Goal: Information Seeking & Learning: Learn about a topic

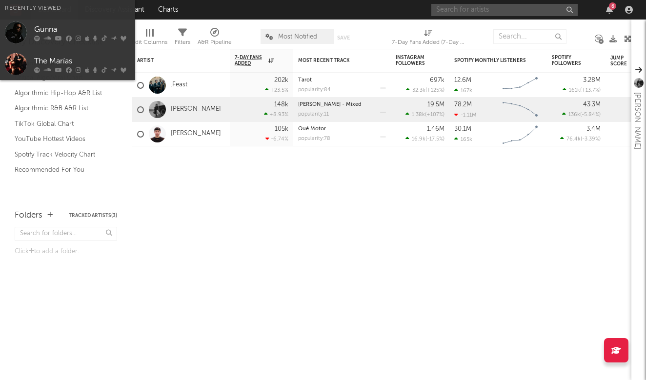
click at [521, 9] on input "text" at bounding box center [504, 10] width 146 height 12
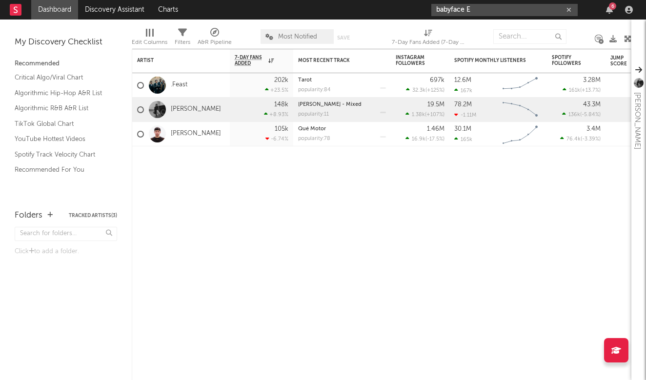
type input "babyface E"
click at [477, 197] on div "Artist Notifications 7-Day Fans Added WoW % Change Most Recent Track Popularity…" at bounding box center [382, 214] width 500 height 331
click at [568, 11] on icon "button" at bounding box center [568, 10] width 5 height 6
click at [528, 10] on input "text" at bounding box center [504, 10] width 146 height 12
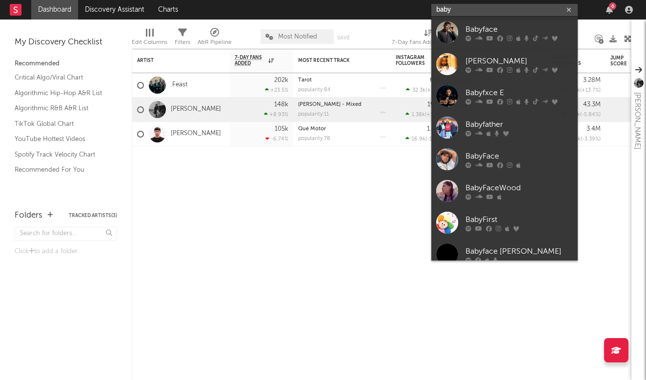
type input "baby"
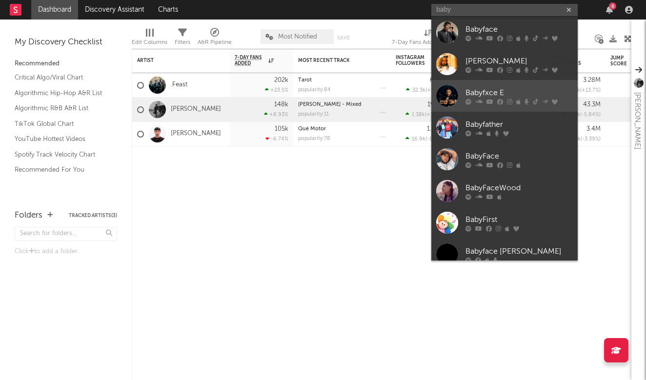
drag, startPoint x: 528, startPoint y: 10, endPoint x: 473, endPoint y: 92, distance: 98.6
click at [473, 92] on div "Babyfxce E" at bounding box center [518, 93] width 107 height 12
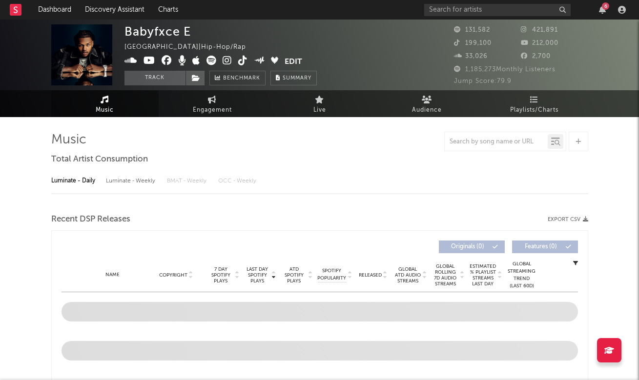
select select "6m"
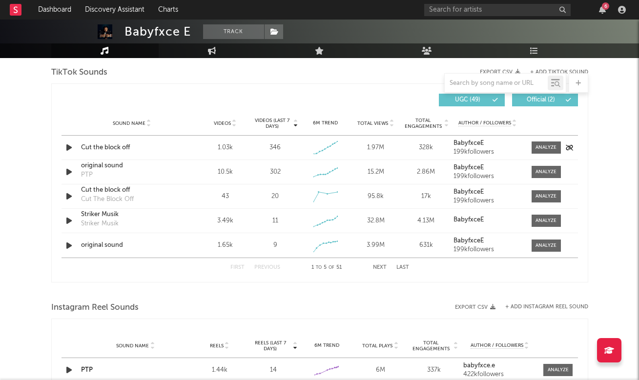
scroll to position [662, 0]
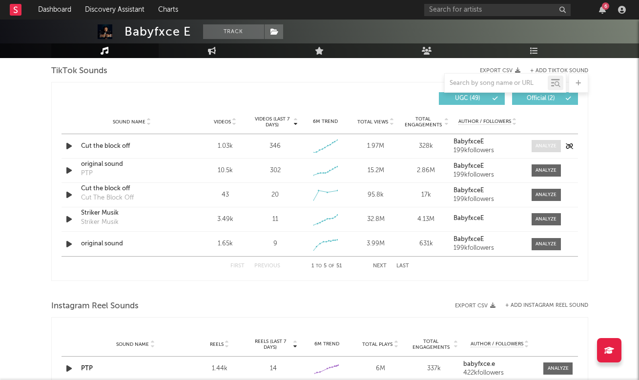
click at [539, 144] on div at bounding box center [545, 145] width 21 height 7
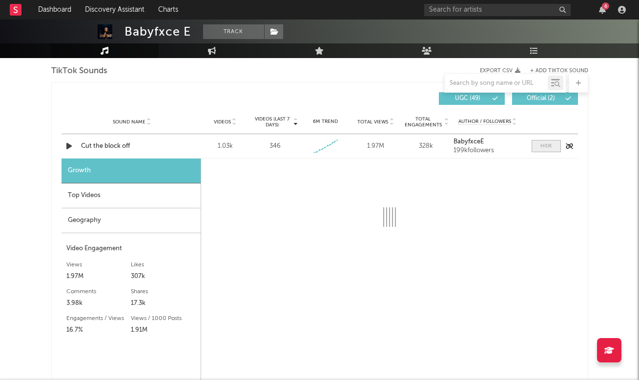
select select "1w"
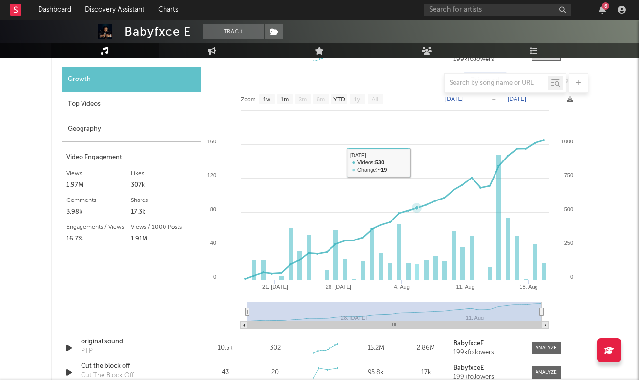
scroll to position [755, 0]
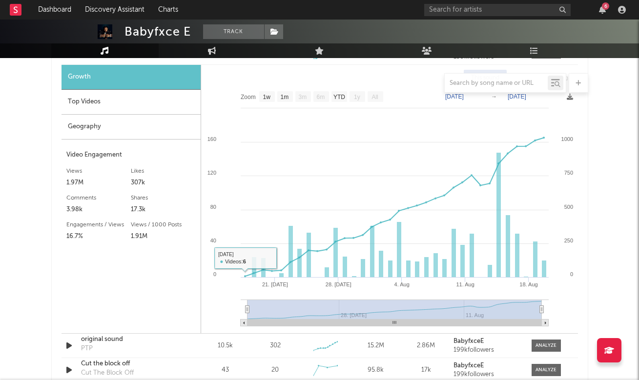
click at [151, 109] on div "Top Videos" at bounding box center [130, 102] width 139 height 25
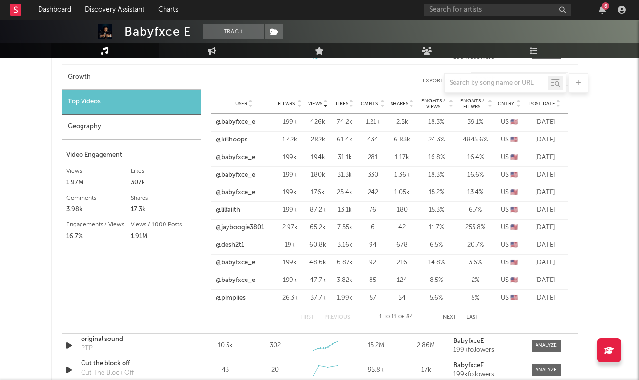
click at [236, 136] on link "@killhoops" at bounding box center [232, 140] width 32 height 10
click at [235, 208] on link "@lilfaiith" at bounding box center [228, 210] width 24 height 10
click at [252, 227] on link "@jayboogie3801" at bounding box center [240, 228] width 48 height 10
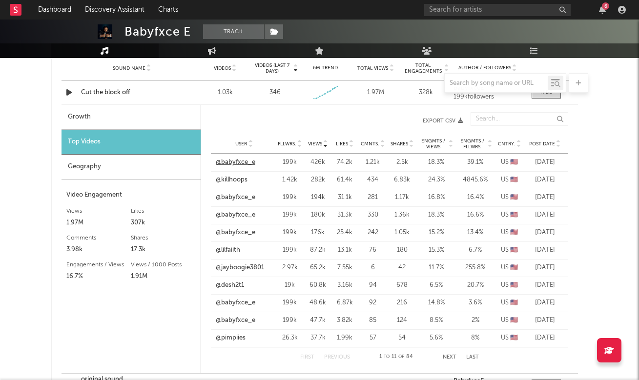
scroll to position [716, 0]
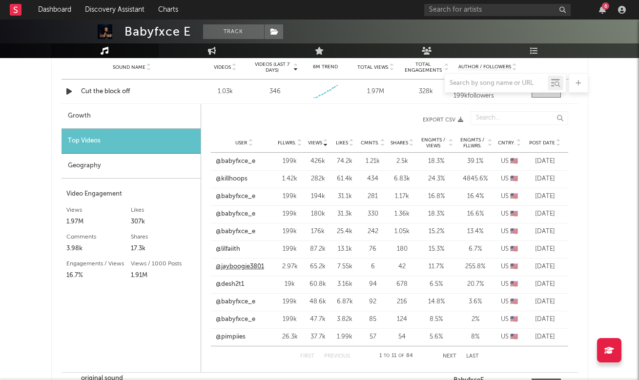
click at [235, 267] on link "@jayboogie3801" at bounding box center [240, 267] width 48 height 10
click at [237, 285] on link "@desh2t1" at bounding box center [230, 285] width 28 height 10
click at [237, 283] on link "@desh2t1" at bounding box center [230, 285] width 28 height 10
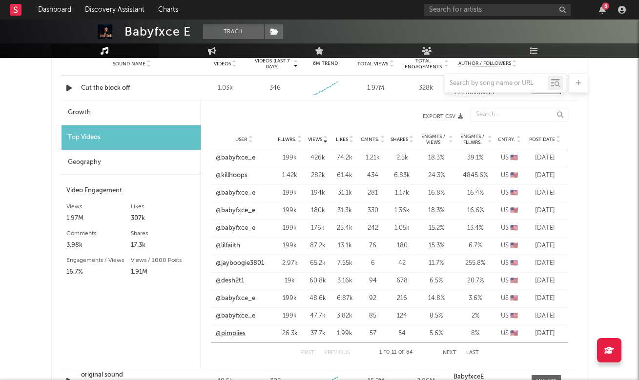
click at [240, 333] on link "@pimpiies" at bounding box center [231, 334] width 30 height 10
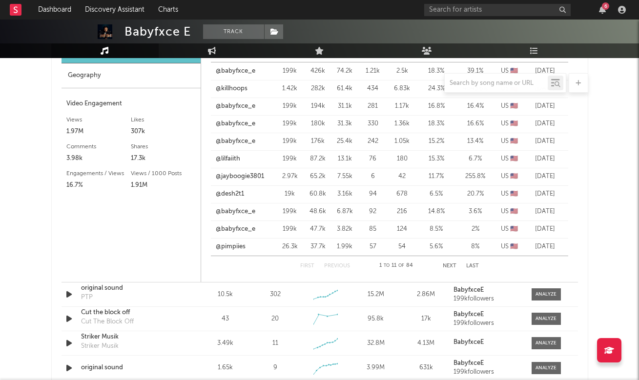
scroll to position [814, 0]
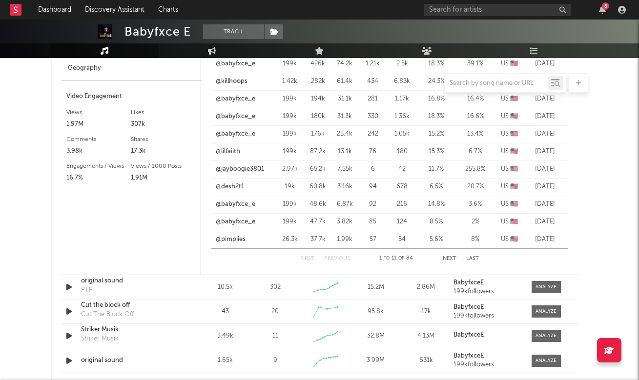
click at [445, 256] on button "Next" at bounding box center [449, 258] width 14 height 5
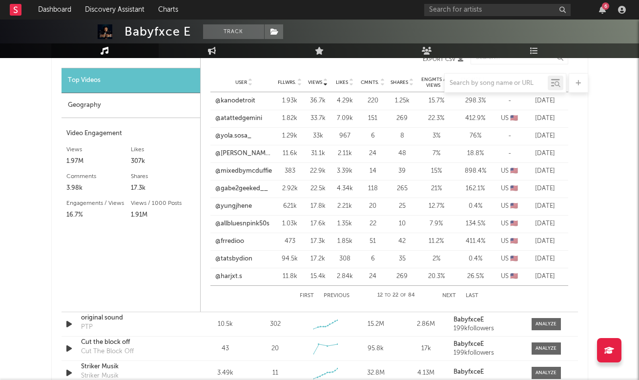
scroll to position [777, 0]
click at [237, 101] on link "@kanodetroit" at bounding box center [235, 101] width 40 height 10
click at [253, 119] on link "@atattedgemini" at bounding box center [238, 118] width 47 height 10
click at [241, 134] on link "@yola.sosa_" at bounding box center [233, 136] width 36 height 10
click at [241, 156] on link "@[PERSON_NAME].nb" at bounding box center [244, 153] width 58 height 10
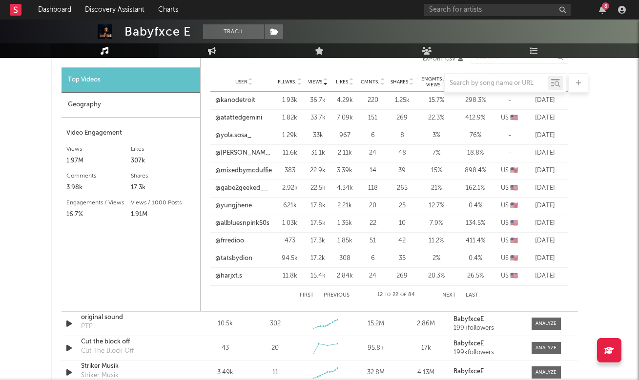
click at [238, 169] on link "@mixedbymcduffie" at bounding box center [243, 171] width 57 height 10
click at [252, 191] on link "@gabe2geeked__" at bounding box center [241, 188] width 53 height 10
click at [238, 208] on link "@yungjhene" at bounding box center [233, 206] width 37 height 10
click at [242, 223] on link "@allbluesnpink50s" at bounding box center [242, 224] width 54 height 10
click at [229, 240] on link "@frredioo" at bounding box center [229, 241] width 29 height 10
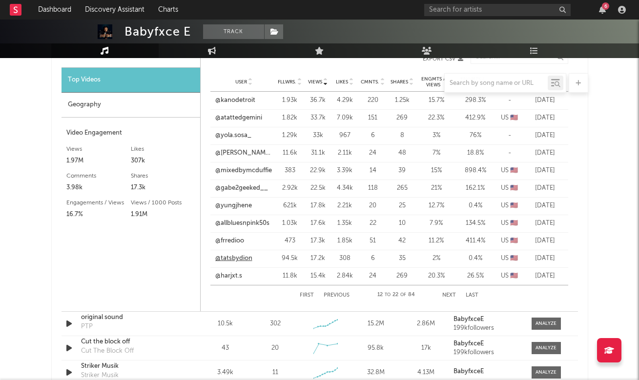
click at [240, 258] on link "@tatsbydion" at bounding box center [233, 259] width 37 height 10
click at [231, 273] on link "@harjxt.s" at bounding box center [228, 276] width 27 height 10
click at [442, 293] on button "Next" at bounding box center [449, 295] width 14 height 5
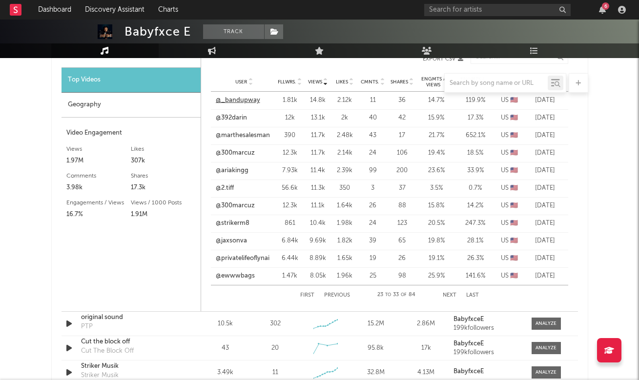
click at [244, 100] on link "@_bandupway" at bounding box center [238, 101] width 44 height 10
click at [237, 119] on link "@392darin" at bounding box center [231, 118] width 31 height 10
click at [253, 137] on link "@marthesalesman" at bounding box center [243, 136] width 54 height 10
click at [259, 135] on link "@marthesalesman" at bounding box center [243, 136] width 54 height 10
click at [249, 153] on link "@300marcuz" at bounding box center [235, 153] width 39 height 10
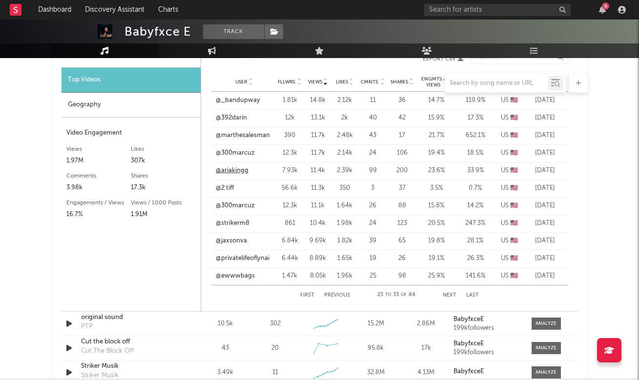
click at [244, 168] on link "@ariakingg" at bounding box center [232, 171] width 33 height 10
click at [227, 183] on link "@2.tiff" at bounding box center [225, 188] width 18 height 10
click at [234, 205] on link "@300marcuz" at bounding box center [235, 206] width 39 height 10
